Goal: Check status: Check status

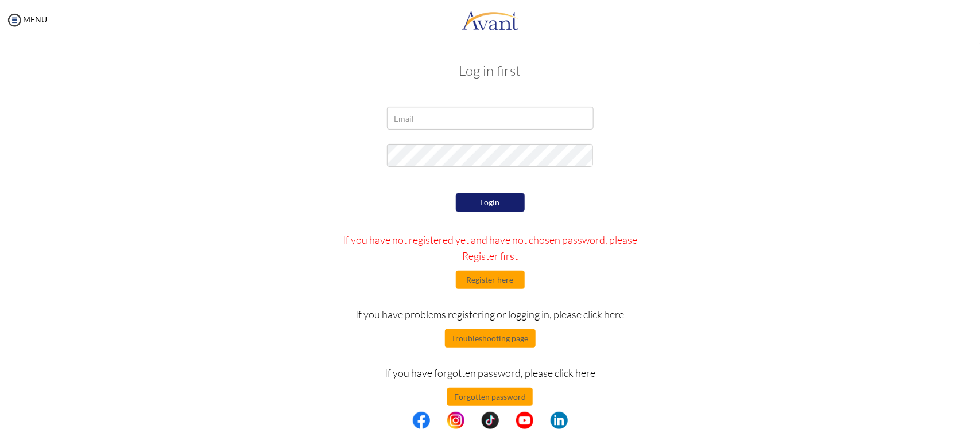
type input "[EMAIL_ADDRESS][DOMAIN_NAME]"
click at [504, 199] on button "Login" at bounding box center [490, 202] width 69 height 18
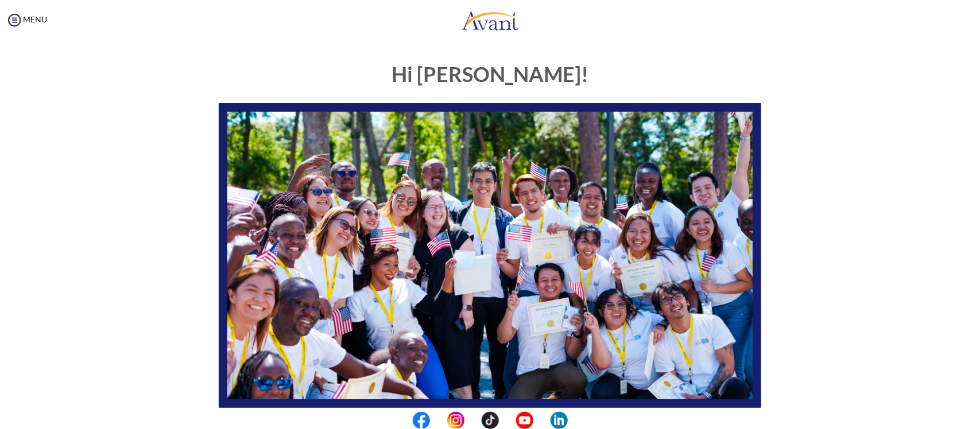
scroll to position [208, 0]
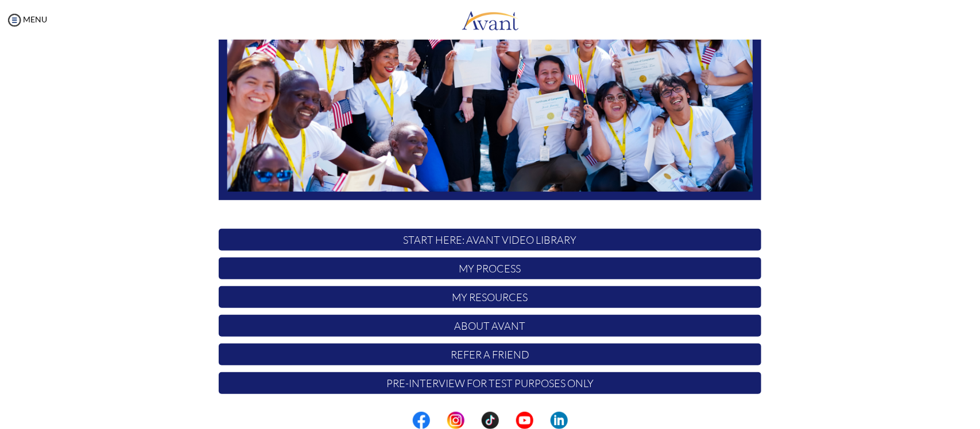
click at [487, 266] on p "My Process" at bounding box center [490, 269] width 543 height 22
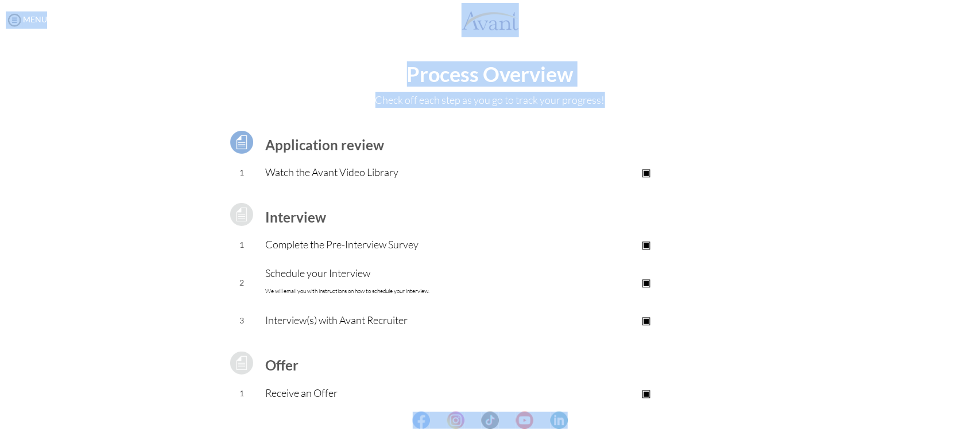
drag, startPoint x: 975, startPoint y: 94, endPoint x: 977, endPoint y: 121, distance: 27.1
click at [784, 121] on body "Maintenance break. Please come back in 2 hours. MENU My Status What is the next…" at bounding box center [490, 214] width 980 height 429
click at [784, 134] on div "Process Overview Check off each step as you go to track your progress! Applicat…" at bounding box center [489, 307] width 957 height 489
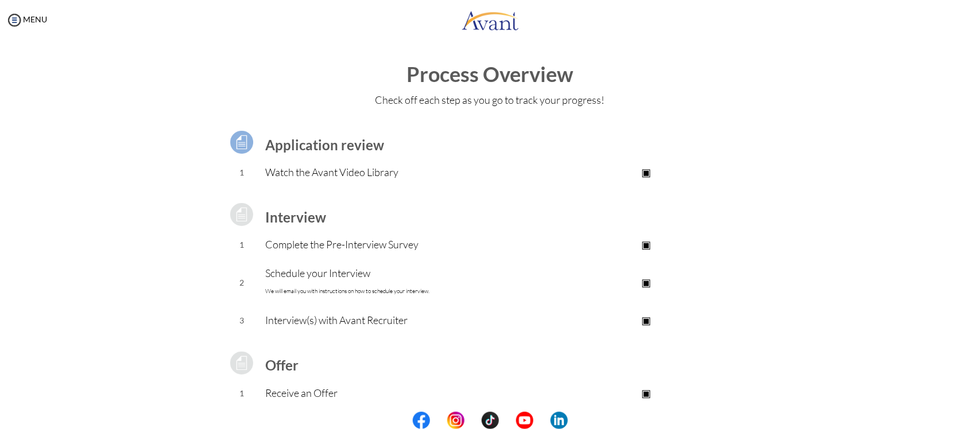
scroll to position [92, 0]
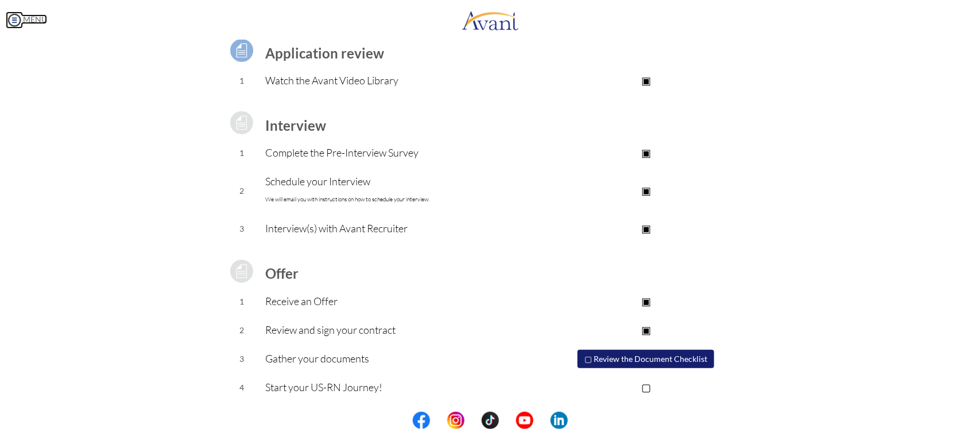
click at [21, 20] on img at bounding box center [14, 19] width 17 height 17
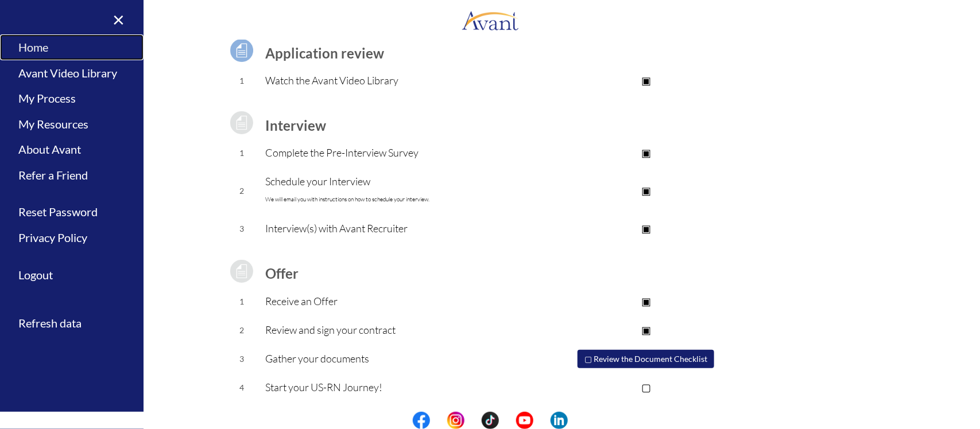
click at [40, 43] on link "Home" at bounding box center [72, 47] width 144 height 26
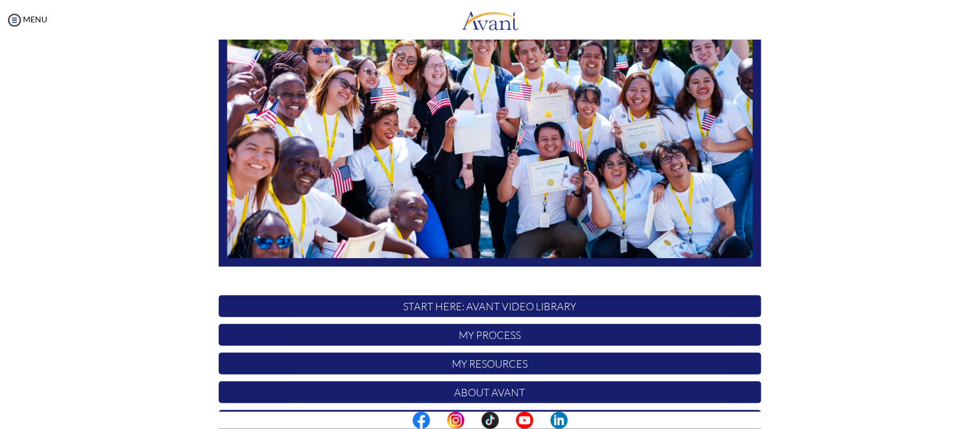
scroll to position [208, 0]
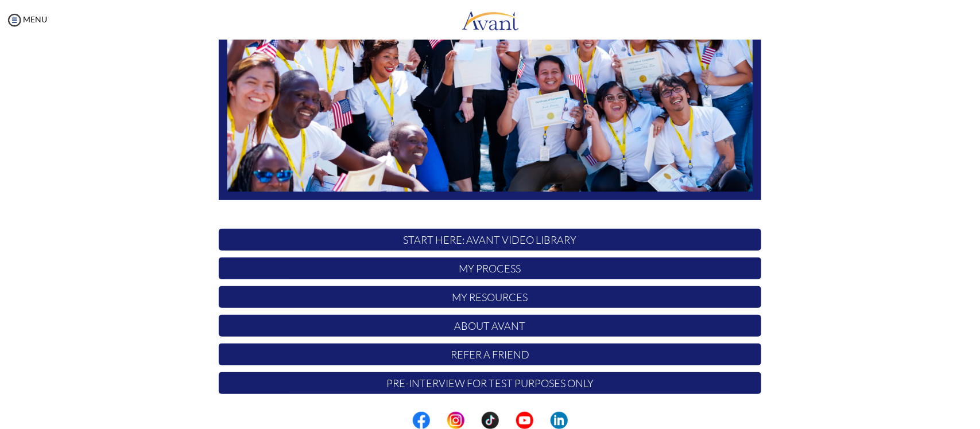
click at [512, 304] on p "My Resources" at bounding box center [490, 298] width 543 height 22
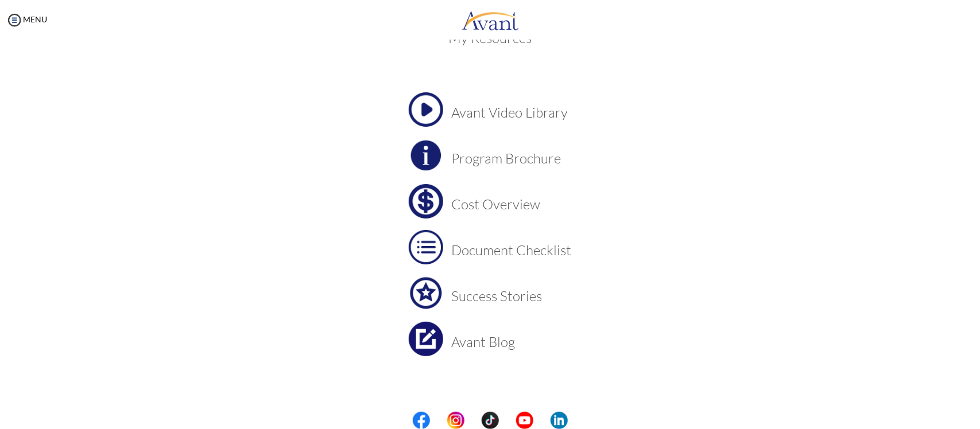
scroll to position [34, 0]
click at [452, 245] on h3 "Document Checklist" at bounding box center [512, 248] width 120 height 15
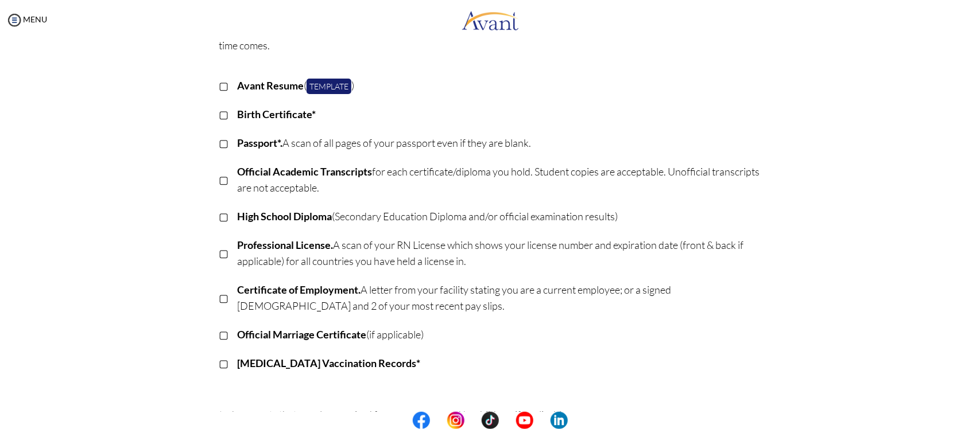
scroll to position [107, 0]
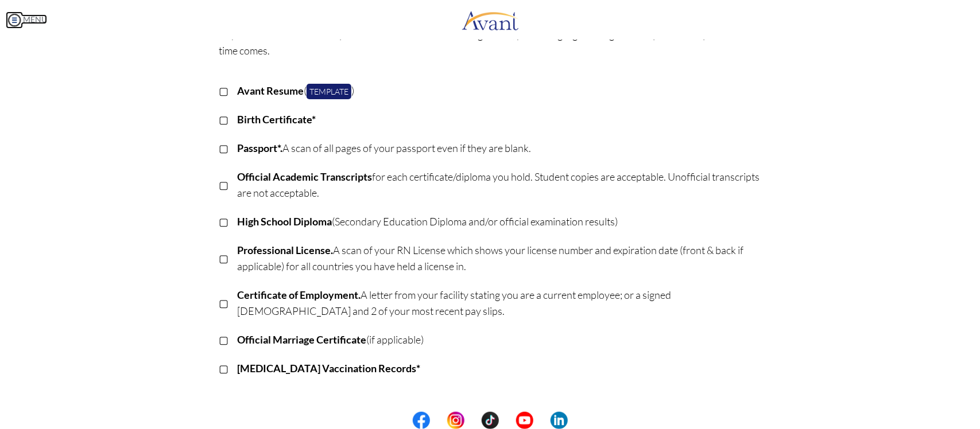
click at [15, 19] on img at bounding box center [14, 19] width 17 height 17
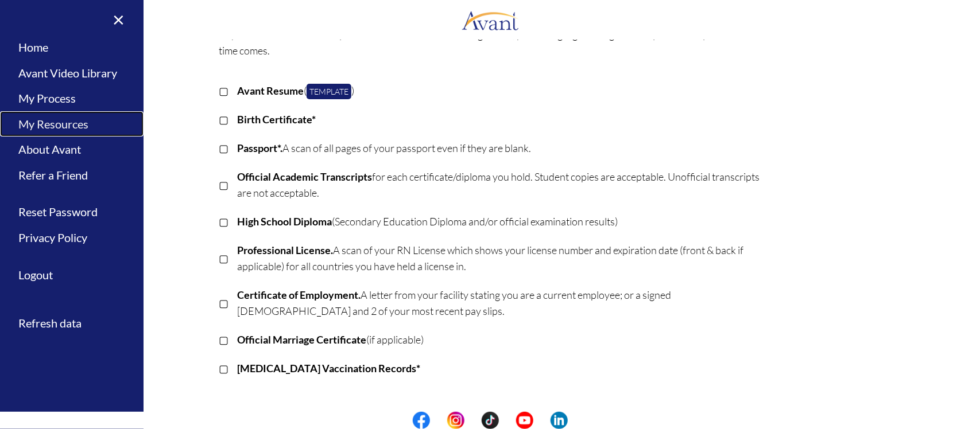
click at [69, 121] on link "My Resources" at bounding box center [72, 124] width 144 height 26
